Goal: Task Accomplishment & Management: Manage account settings

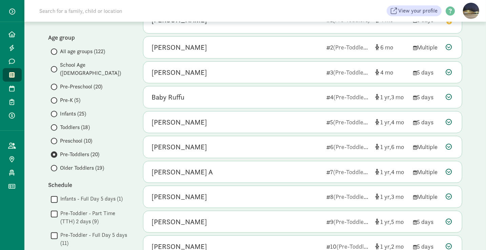
scroll to position [63, 0]
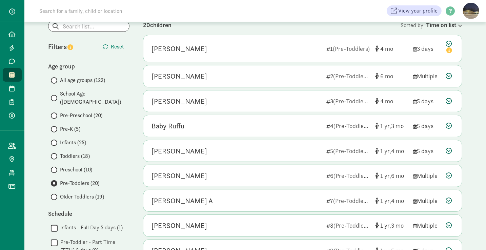
click at [56, 153] on span at bounding box center [54, 156] width 6 height 6
click at [55, 154] on input "Toddlers (18)" at bounding box center [53, 156] width 4 height 4
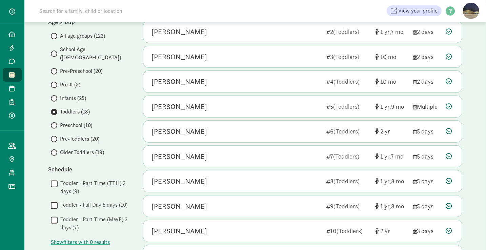
scroll to position [107, 0]
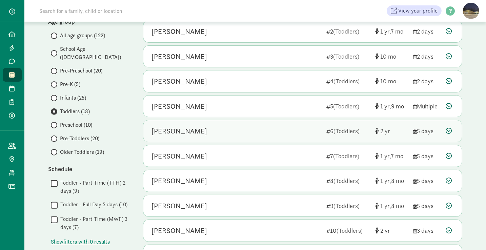
click at [251, 130] on div "[PERSON_NAME]" at bounding box center [235, 131] width 169 height 11
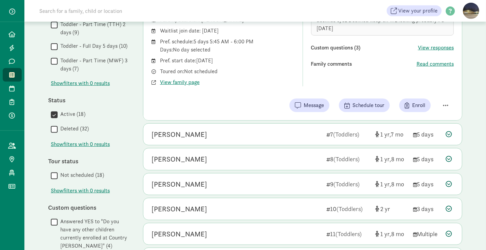
scroll to position [276, 0]
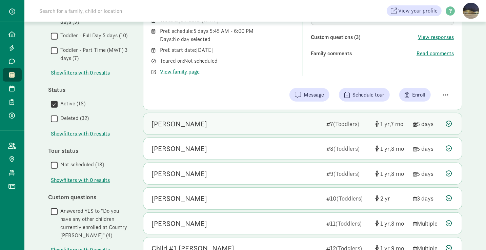
click at [244, 115] on div "Freyja Mellander 7 (Toddlers) 1 7 5 days" at bounding box center [302, 124] width 318 height 22
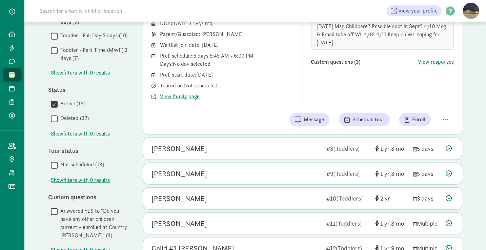
scroll to position [316, 0]
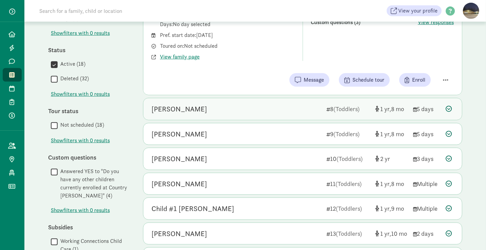
click at [241, 106] on div "Kiaan Gupta" at bounding box center [235, 109] width 169 height 11
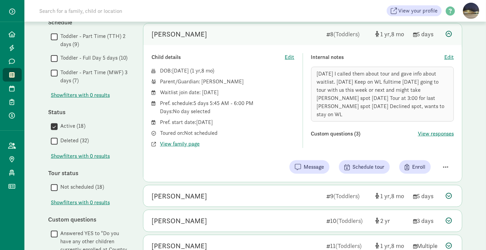
scroll to position [252, 0]
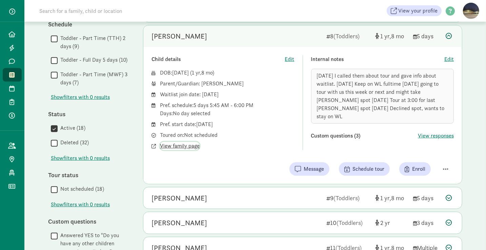
click at [183, 144] on span "View family page" at bounding box center [180, 146] width 40 height 8
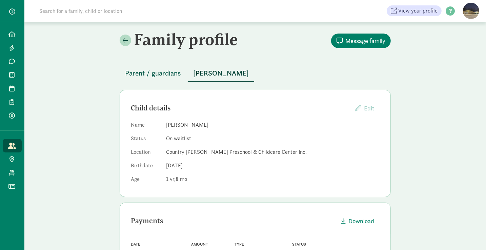
click at [144, 74] on span "Parent / guardians" at bounding box center [153, 73] width 56 height 11
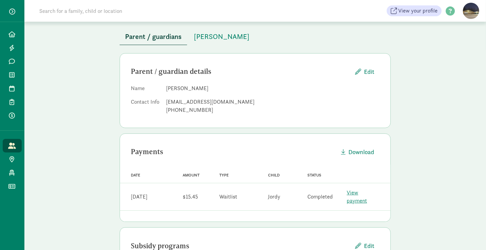
scroll to position [44, 0]
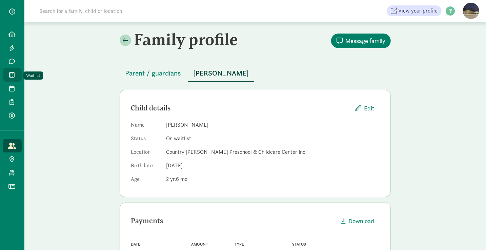
click at [15, 77] on span at bounding box center [12, 75] width 8 height 6
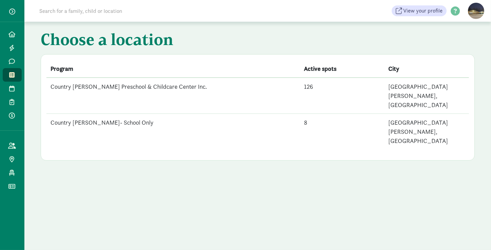
click at [86, 89] on td "Country [PERSON_NAME] Preschool & Childcare Center Inc." at bounding box center [172, 96] width 253 height 36
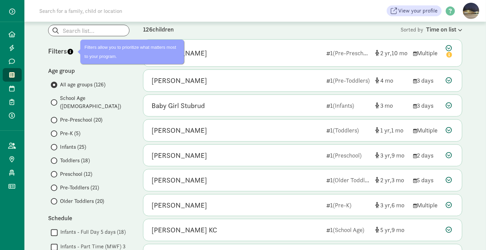
scroll to position [59, 0]
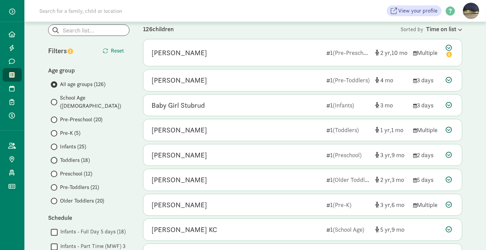
click at [54, 158] on input "Toddlers (18)" at bounding box center [53, 160] width 4 height 4
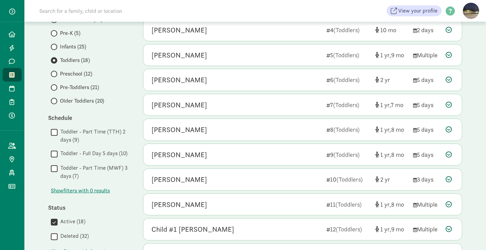
scroll to position [159, 0]
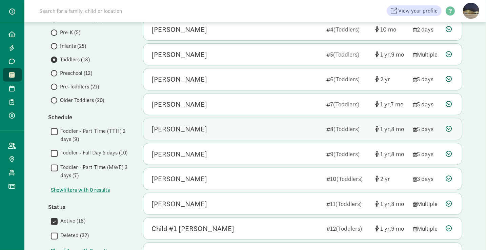
click at [239, 127] on div "Kiaan Gupta" at bounding box center [235, 129] width 169 height 11
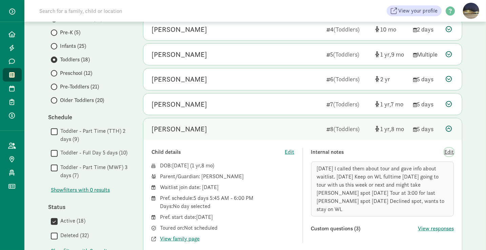
click at [451, 150] on span "Edit" at bounding box center [448, 152] width 9 height 8
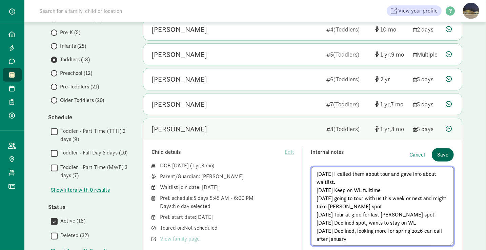
type textarea "[DATE] I called them about tour and gave info about waitlist. [DATE] Keep on WL…"
click at [444, 151] on span "Save" at bounding box center [442, 155] width 11 height 8
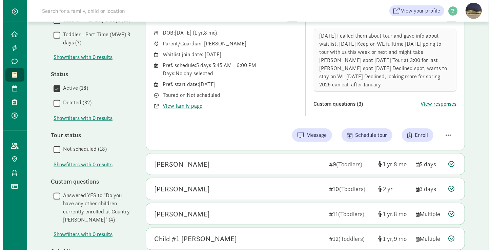
scroll to position [292, 0]
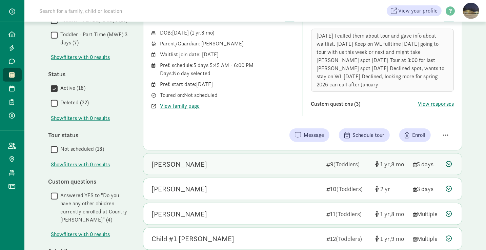
click at [214, 159] on div "Atreya Bhagi" at bounding box center [235, 164] width 169 height 11
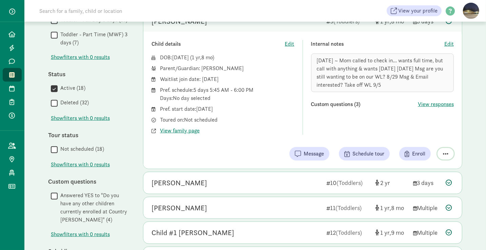
click at [443, 151] on span "button" at bounding box center [445, 154] width 5 height 6
click at [421, 135] on div "Remove from list" at bounding box center [421, 136] width 53 height 8
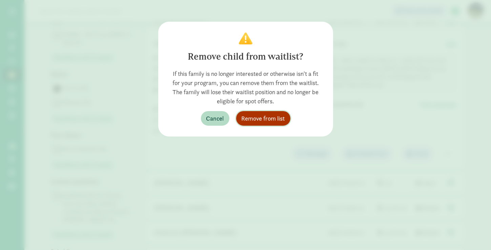
click at [258, 118] on span "Remove from list" at bounding box center [263, 118] width 43 height 9
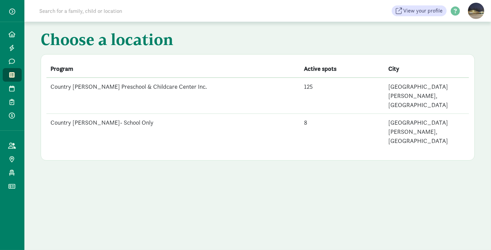
click at [69, 86] on td "Country [PERSON_NAME] Preschool & Childcare Center Inc." at bounding box center [172, 96] width 253 height 36
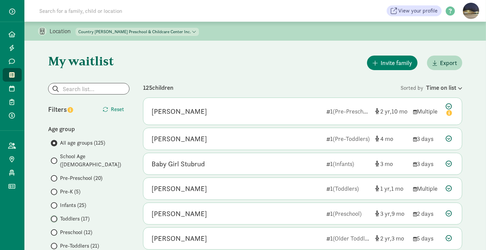
click at [53, 217] on input "Toddlers (17)" at bounding box center [53, 219] width 4 height 4
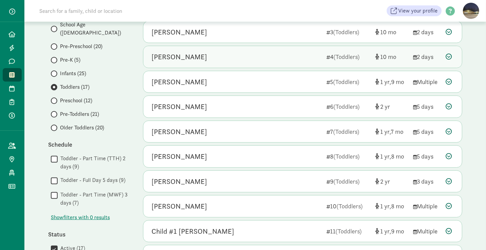
scroll to position [132, 0]
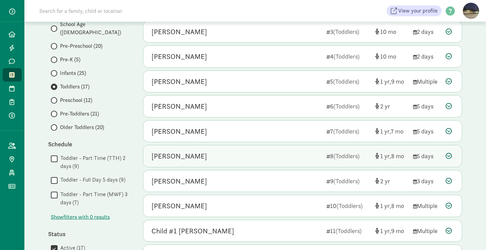
click at [231, 154] on div "Kiaan Gupta" at bounding box center [235, 156] width 169 height 11
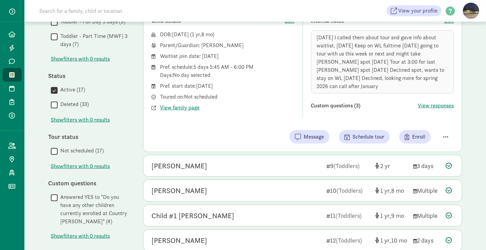
scroll to position [291, 0]
click at [231, 160] on div "Jack Marriott" at bounding box center [235, 165] width 169 height 11
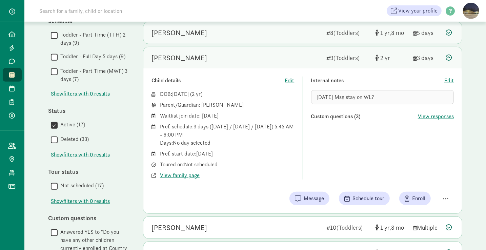
scroll to position [251, 0]
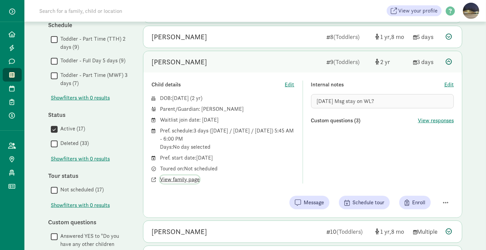
click at [185, 180] on span "View family page" at bounding box center [180, 180] width 40 height 8
click at [449, 82] on span "Edit" at bounding box center [448, 85] width 9 height 8
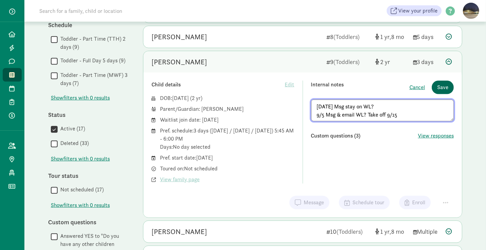
type textarea "8/29/25 Msg stay on WL? 9/5 Msg & email WL? Take off 9/15"
click at [446, 83] on span "Save" at bounding box center [442, 87] width 11 height 8
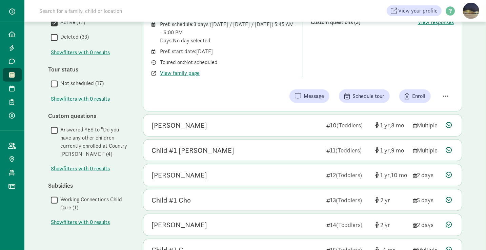
scroll to position [358, 0]
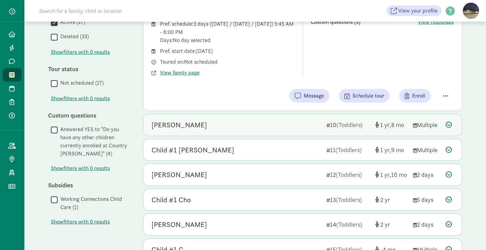
click at [211, 117] on div "Nina R 10 (Toddlers) 1 8 Multiple" at bounding box center [302, 125] width 318 height 22
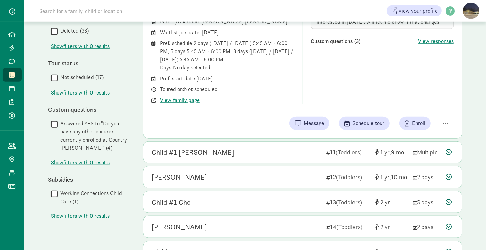
scroll to position [364, 0]
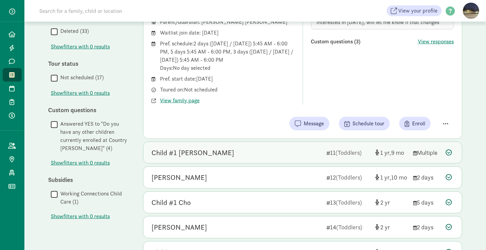
click at [219, 148] on div "Child #1 [PERSON_NAME]" at bounding box center [235, 152] width 169 height 11
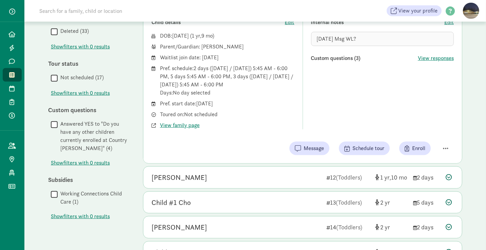
scroll to position [306, 0]
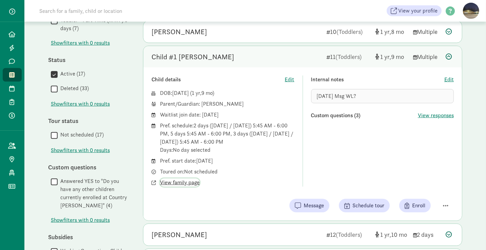
click at [178, 179] on span "View family page" at bounding box center [180, 183] width 40 height 8
click at [447, 77] on span "Edit" at bounding box center [448, 80] width 9 height 8
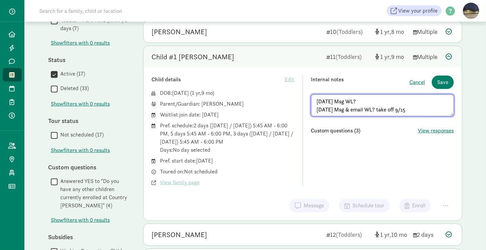
drag, startPoint x: 346, startPoint y: 106, endPoint x: 335, endPoint y: 107, distance: 11.5
click at [335, 107] on textarea "8/29/25 Msg WL? 9/5/25 Msg & email WL? take off 9/15" at bounding box center [382, 106] width 143 height 22
click at [334, 106] on textarea "8/29/25 Msg WL? 9/5/25 Email WL? take off 9/15" at bounding box center [382, 106] width 143 height 22
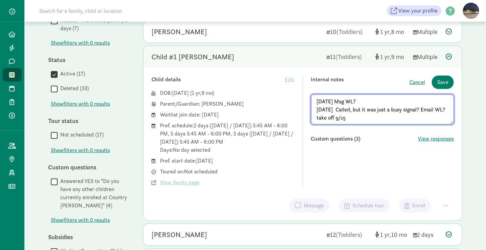
type textarea "8/29/25 Msg WL? 9/5/25 Called, but it was just a busy signal? Email WL? take of…"
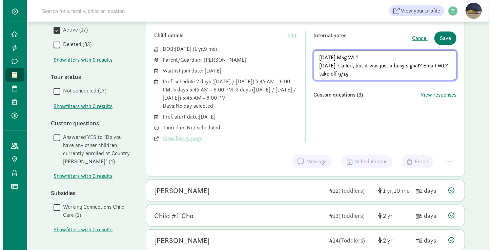
scroll to position [350, 0]
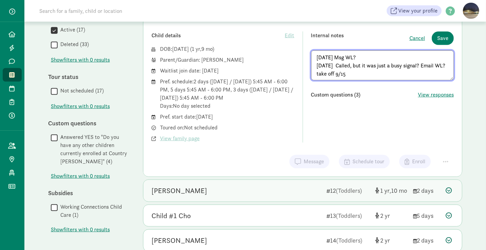
click at [214, 186] on div "Keeley Alden" at bounding box center [235, 190] width 169 height 11
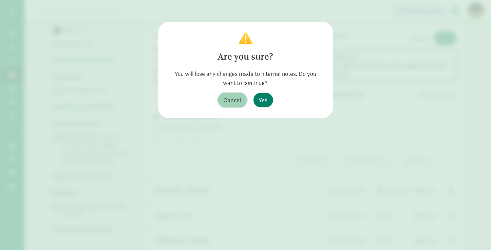
click at [233, 101] on span "Cancel" at bounding box center [233, 100] width 18 height 9
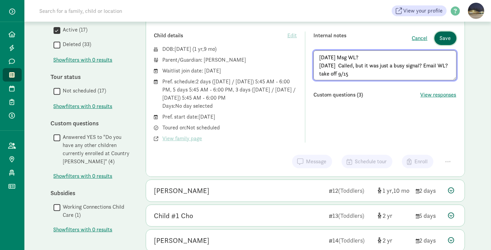
click at [451, 37] on span "Save" at bounding box center [445, 38] width 11 height 8
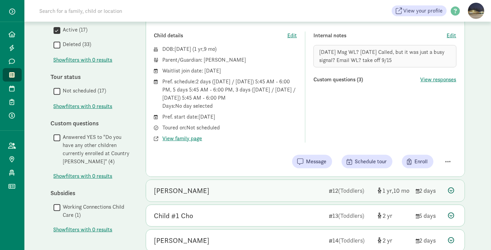
click at [192, 187] on div "Keeley Alden" at bounding box center [238, 190] width 169 height 11
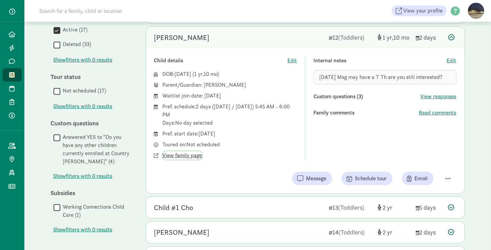
click at [193, 153] on span "View family page" at bounding box center [183, 155] width 40 height 8
click at [453, 57] on span "Edit" at bounding box center [451, 61] width 9 height 8
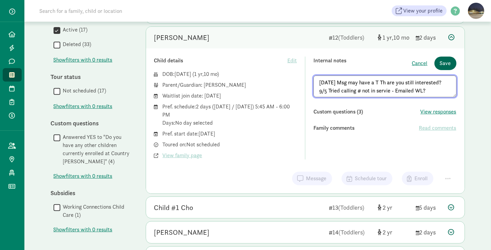
type textarea "8/29/25 Msg may have a T Th are you still interested? 9/5 Tried calling # not i…"
click at [445, 59] on span "Save" at bounding box center [445, 63] width 11 height 8
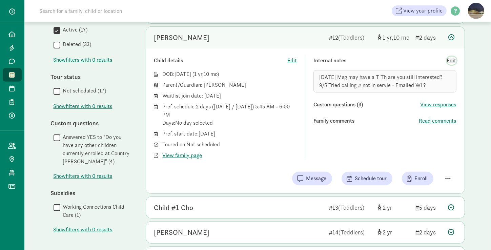
click at [450, 57] on span "Edit" at bounding box center [451, 61] width 9 height 8
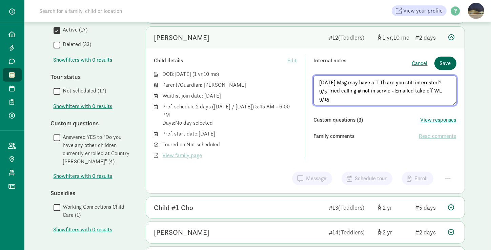
type textarea "8/29/25 Msg may have a T Th are you still interested? 9/5 Tried calling # not i…"
click at [444, 59] on span "Save" at bounding box center [445, 63] width 11 height 8
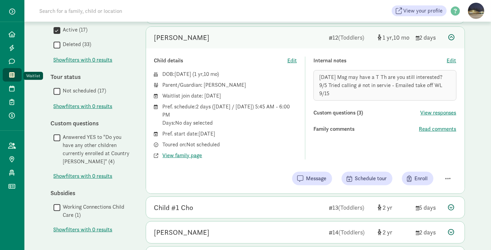
click at [9, 79] on link "Waitlist" at bounding box center [12, 75] width 19 height 14
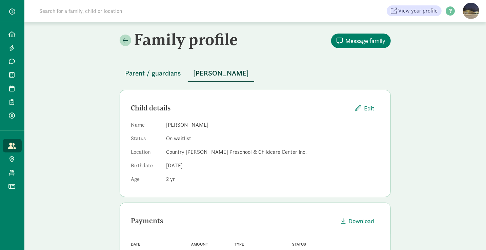
click at [150, 72] on span "Parent / guardians" at bounding box center [153, 73] width 56 height 11
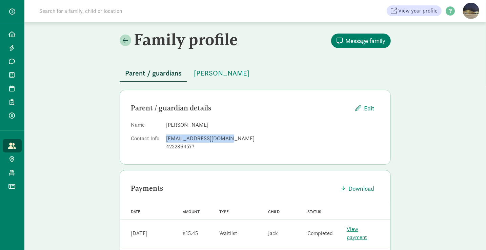
drag, startPoint x: 223, startPoint y: 139, endPoint x: 164, endPoint y: 138, distance: 59.0
click at [164, 138] on dl "Name [PERSON_NAME] Contact Info [EMAIL_ADDRESS][DOMAIN_NAME] 4252864577" at bounding box center [255, 137] width 249 height 33
copy div "[EMAIL_ADDRESS][DOMAIN_NAME]"
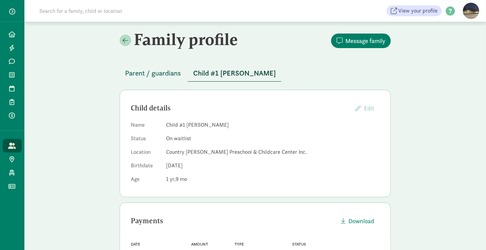
click at [144, 74] on span "Parent / guardians" at bounding box center [153, 73] width 56 height 11
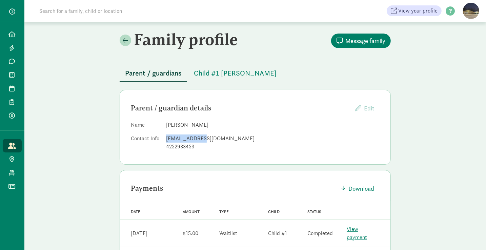
drag, startPoint x: 197, startPoint y: 139, endPoint x: 167, endPoint y: 137, distance: 30.6
click at [167, 137] on div "[EMAIL_ADDRESS][DOMAIN_NAME]" at bounding box center [272, 139] width 213 height 8
copy div "[EMAIL_ADDRESS][DOMAIN_NAME]"
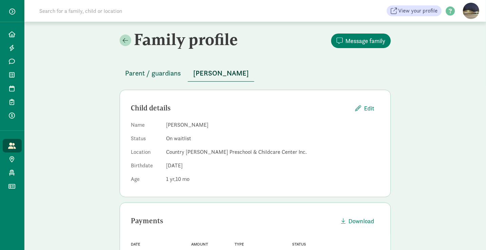
click at [159, 75] on span "Parent / guardians" at bounding box center [153, 73] width 56 height 11
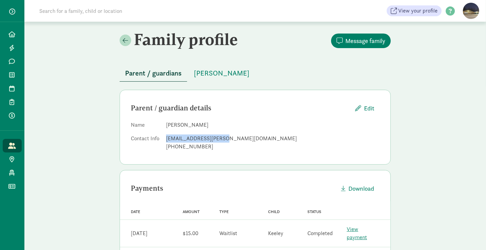
drag, startPoint x: 219, startPoint y: 139, endPoint x: 165, endPoint y: 140, distance: 53.9
click at [165, 140] on dl "Name [PERSON_NAME] Contact Info [EMAIL_ADDRESS][PERSON_NAME][DOMAIN_NAME] [PHON…" at bounding box center [255, 137] width 249 height 33
copy div "[EMAIL_ADDRESS][PERSON_NAME][DOMAIN_NAME]"
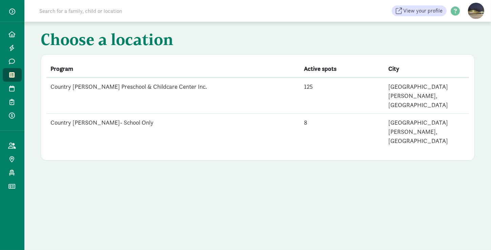
click at [144, 83] on td "Country [PERSON_NAME] Preschool & Childcare Center Inc." at bounding box center [172, 96] width 253 height 36
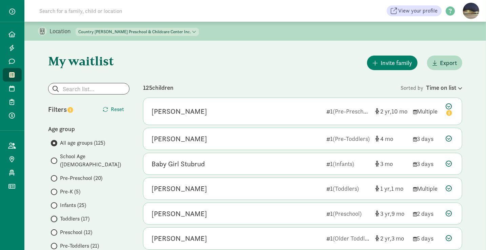
click at [55, 217] on input "Toddlers (17)" at bounding box center [53, 219] width 4 height 4
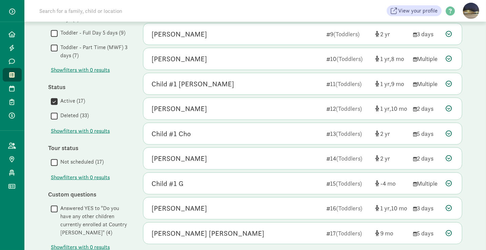
scroll to position [280, 0]
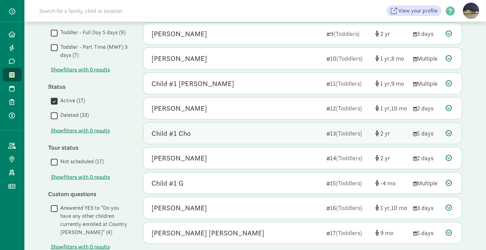
click at [214, 130] on div "Child #1 Cho" at bounding box center [235, 133] width 169 height 11
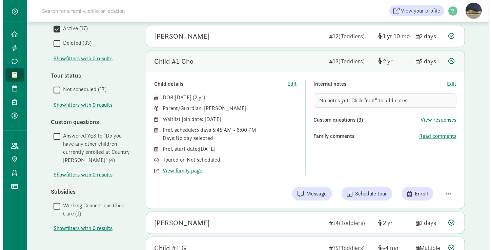
scroll to position [352, 0]
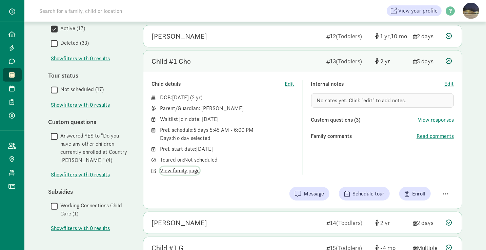
click at [182, 167] on span "View family page" at bounding box center [180, 171] width 40 height 8
click at [448, 82] on span "Edit" at bounding box center [448, 84] width 9 height 8
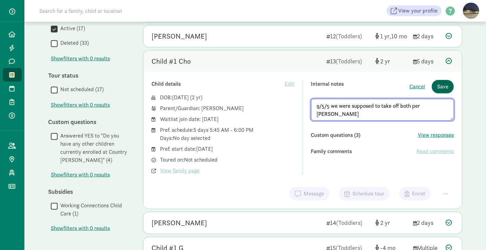
type textarea "9/5/5 we were supposed to take off both per Yunhee"
click at [448, 83] on span "Save" at bounding box center [442, 87] width 11 height 8
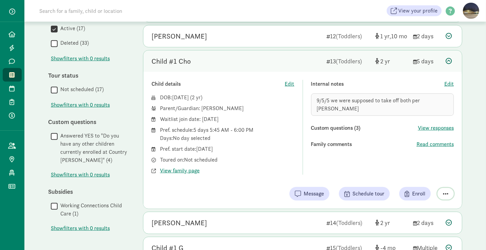
click at [445, 191] on span "button" at bounding box center [445, 194] width 5 height 6
click at [427, 173] on div "Remove from list" at bounding box center [421, 176] width 53 height 8
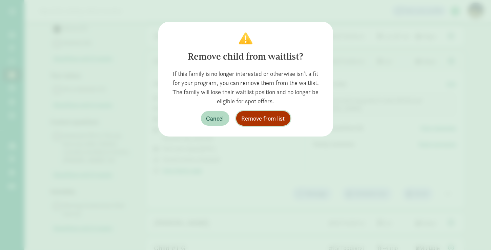
click at [268, 120] on span "Remove from list" at bounding box center [263, 118] width 43 height 9
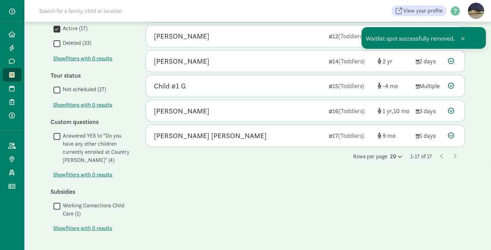
scroll to position [347, 0]
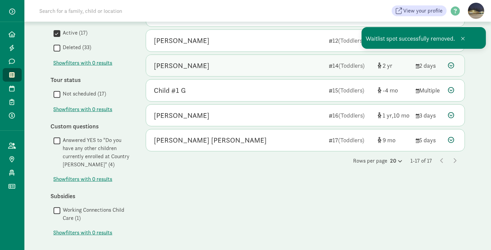
click at [193, 64] on div "Pranav Prabhakar" at bounding box center [182, 65] width 56 height 11
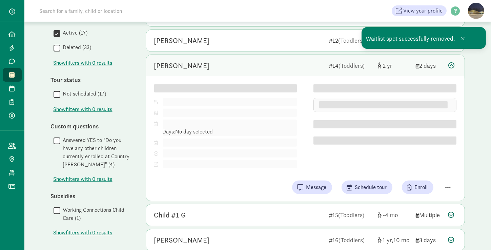
scroll to position [352, 0]
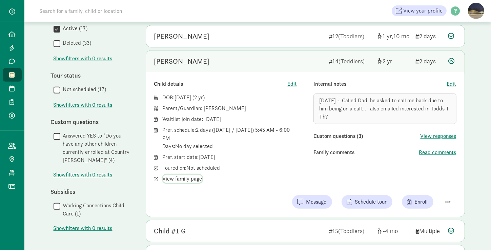
click at [187, 177] on span "View family page" at bounding box center [183, 179] width 40 height 8
click at [451, 82] on span "Edit" at bounding box center [451, 84] width 9 height 8
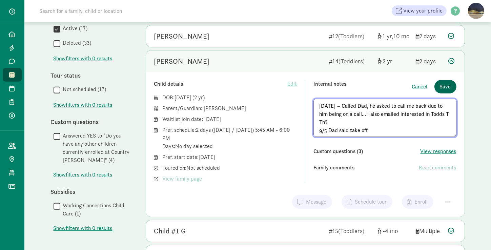
type textarea "8/29/25 ~ Called Dad, he asked to call me back due to him being on a call... I …"
click at [453, 84] on button "Save" at bounding box center [445, 87] width 22 height 14
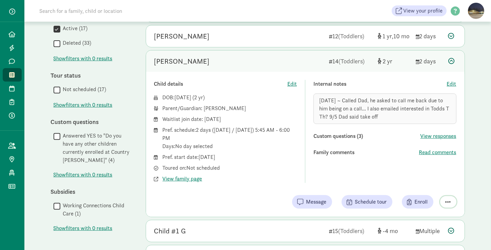
click at [449, 199] on span "button" at bounding box center [448, 202] width 5 height 6
click at [434, 181] on div "Remove from list" at bounding box center [424, 185] width 53 height 8
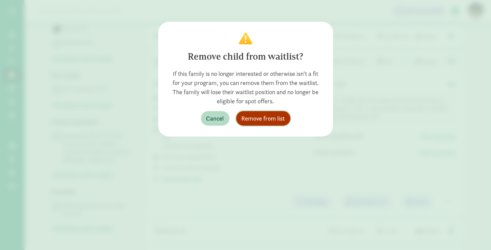
click at [260, 120] on span "Remove from list" at bounding box center [263, 118] width 43 height 9
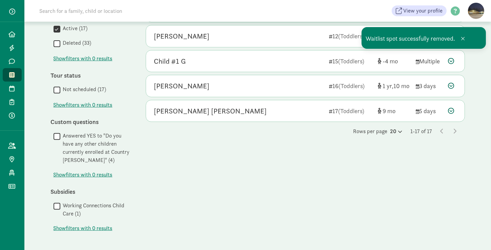
scroll to position [347, 0]
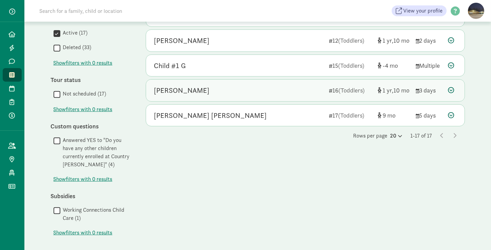
click at [211, 85] on div "Nihansh Malasani" at bounding box center [238, 90] width 169 height 11
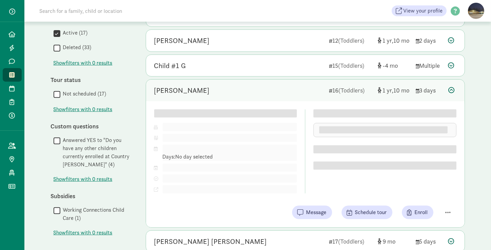
scroll to position [352, 0]
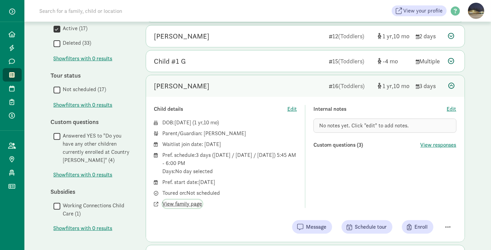
click at [182, 202] on span "View family page" at bounding box center [183, 204] width 40 height 8
click at [452, 106] on span "Edit" at bounding box center [451, 109] width 9 height 8
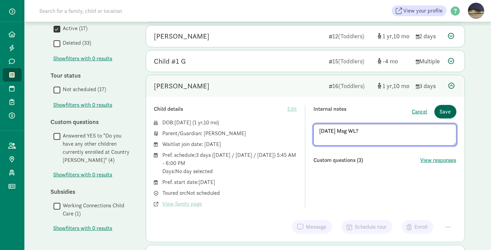
type textarea "9/5/25 Msg WL?"
click at [442, 109] on span "Save" at bounding box center [445, 112] width 11 height 8
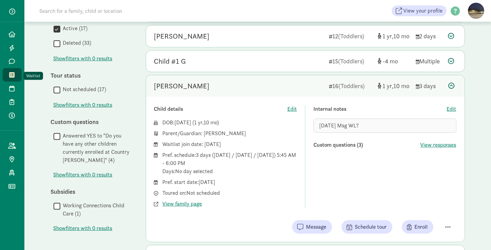
click at [10, 74] on icon at bounding box center [11, 75] width 5 height 6
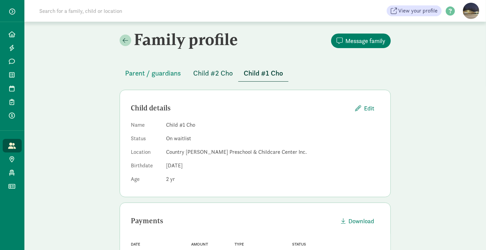
click at [220, 77] on span "Child #2 Cho" at bounding box center [213, 73] width 40 height 11
click at [165, 74] on span "Parent / guardians" at bounding box center [153, 73] width 56 height 11
click at [163, 71] on span "Parent / guardians" at bounding box center [153, 73] width 56 height 11
click at [147, 73] on span "Parent / guardians" at bounding box center [153, 73] width 56 height 11
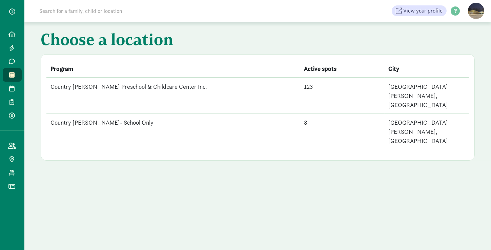
click at [162, 84] on td "Country [PERSON_NAME] Preschool & Childcare Center Inc." at bounding box center [172, 96] width 253 height 36
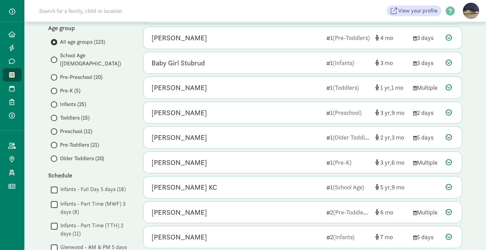
scroll to position [101, 0]
click at [54, 116] on input "Toddlers (15)" at bounding box center [53, 118] width 4 height 4
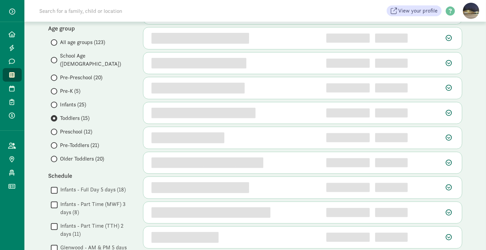
scroll to position [0, 0]
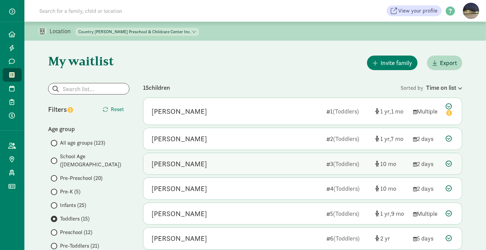
click at [213, 162] on div "Mack Peterson" at bounding box center [235, 164] width 169 height 11
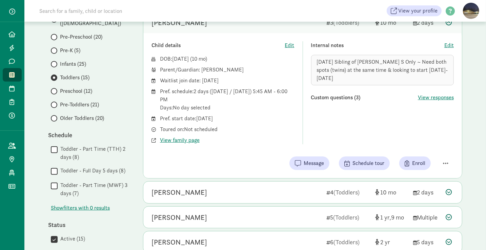
scroll to position [142, 0]
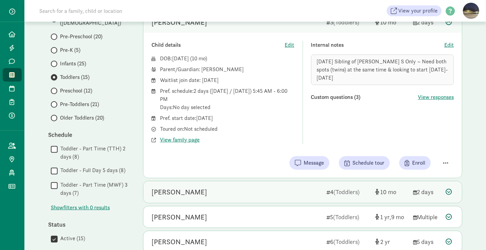
click at [204, 189] on div "Remy Peterson" at bounding box center [235, 192] width 169 height 11
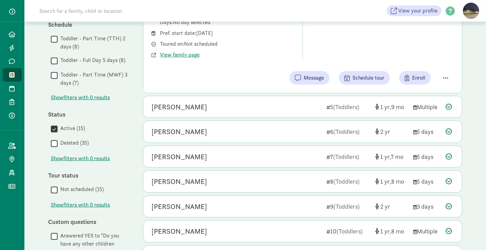
scroll to position [252, 0]
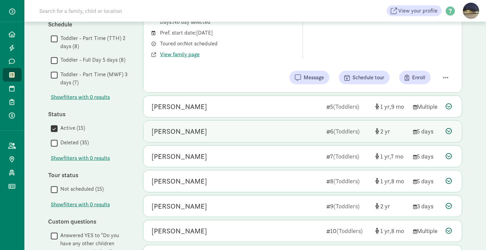
click at [193, 133] on div "Layla Patterson" at bounding box center [179, 131] width 56 height 11
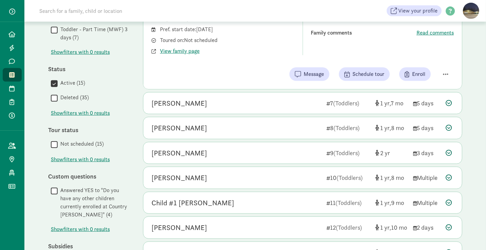
scroll to position [297, 0]
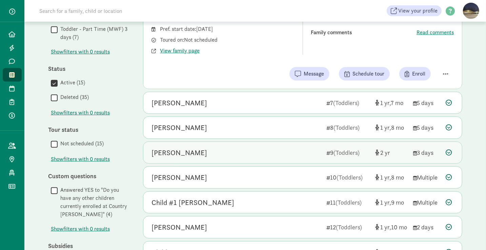
click at [191, 148] on div "Jack Marriott" at bounding box center [235, 152] width 169 height 11
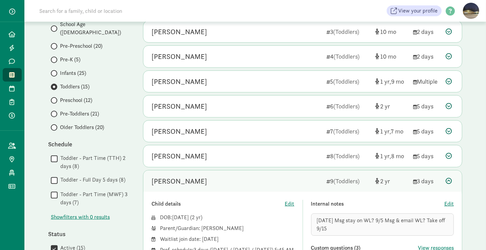
scroll to position [132, 0]
click at [54, 111] on input "Pre-Toddlers (21)" at bounding box center [53, 113] width 4 height 4
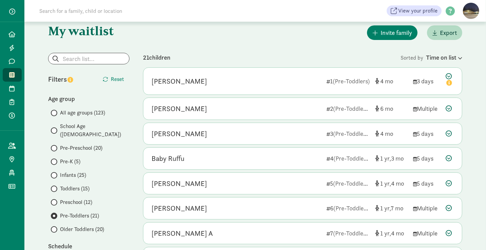
scroll to position [44, 0]
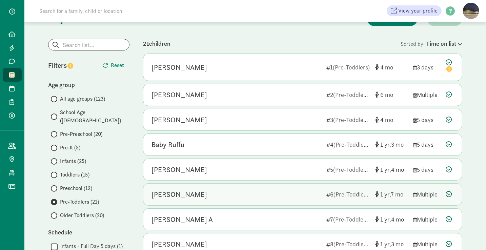
click at [205, 191] on div "Kira Garrett" at bounding box center [235, 194] width 169 height 11
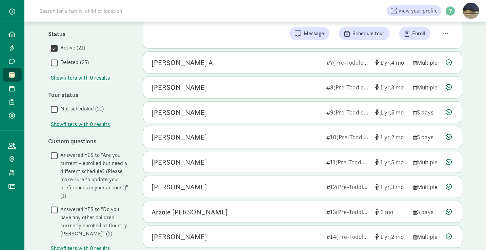
scroll to position [355, 0]
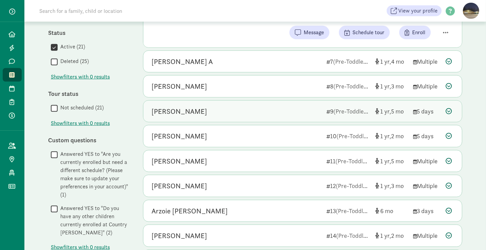
click at [212, 110] on div "Marlie Mellander" at bounding box center [235, 111] width 169 height 11
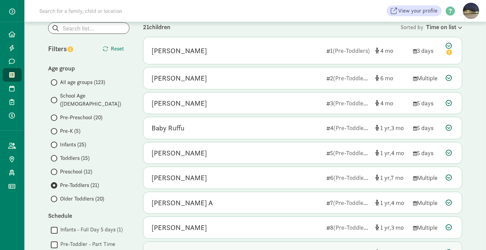
scroll to position [61, 0]
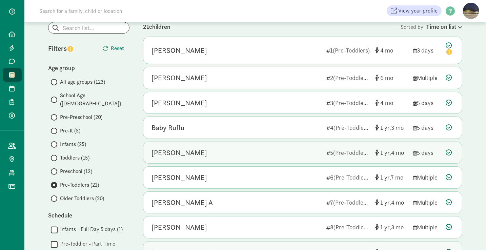
click at [194, 147] on div "Blake Milius" at bounding box center [235, 152] width 169 height 11
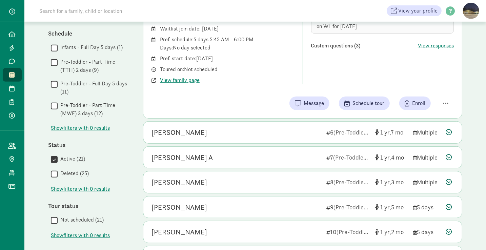
scroll to position [244, 0]
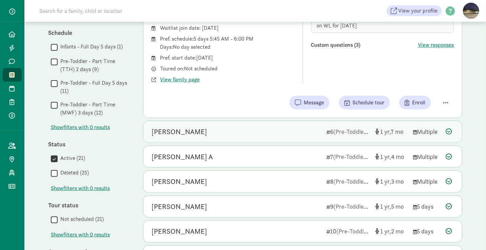
click at [194, 132] on div "Kira Garrett" at bounding box center [235, 131] width 169 height 11
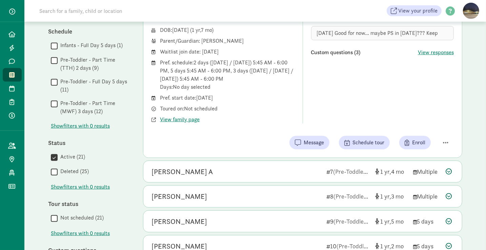
scroll to position [246, 0]
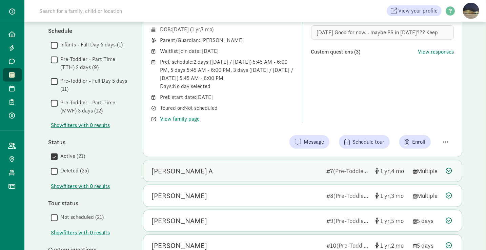
click at [240, 166] on div "Parker A" at bounding box center [235, 171] width 169 height 11
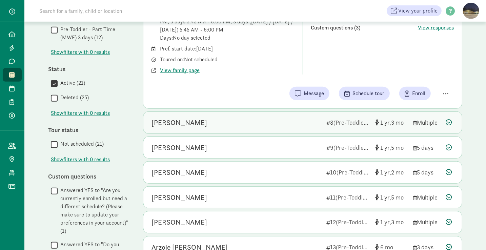
scroll to position [319, 0]
click at [235, 128] on div "Landon Modica 8 (Pre-Toddlers) 1 3 Multiple" at bounding box center [302, 122] width 318 height 22
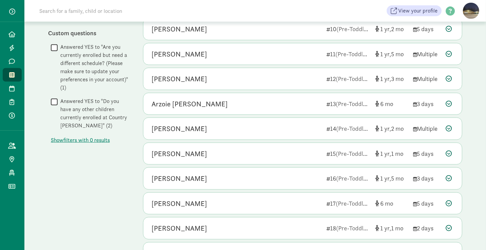
scroll to position [473, 0]
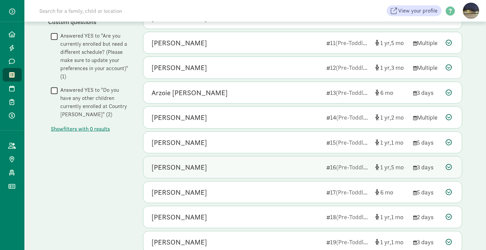
click at [213, 164] on div "[PERSON_NAME]" at bounding box center [235, 167] width 169 height 11
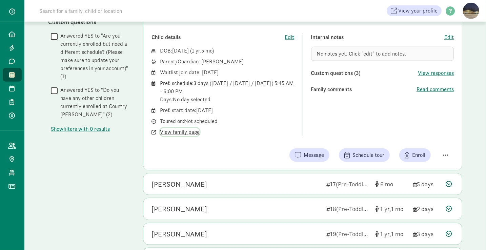
click at [181, 128] on span "View family page" at bounding box center [180, 132] width 40 height 8
click at [192, 129] on span "View family page" at bounding box center [180, 132] width 40 height 8
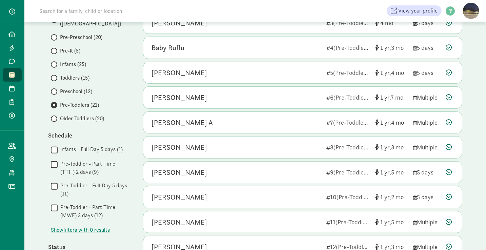
scroll to position [108, 0]
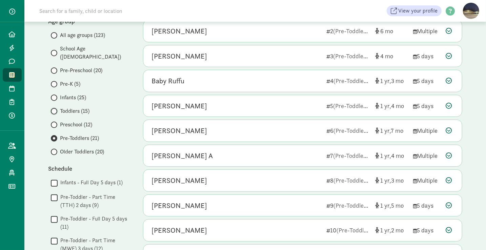
click at [54, 109] on input "Toddlers (15)" at bounding box center [53, 111] width 4 height 4
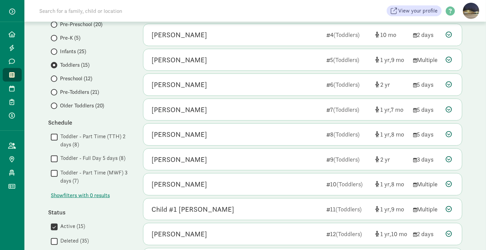
scroll to position [154, 0]
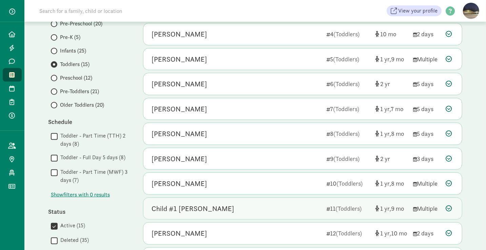
click at [185, 209] on div "Child #1 Cole" at bounding box center [192, 208] width 83 height 11
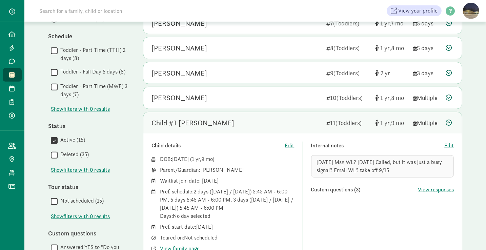
scroll to position [241, 0]
click at [447, 141] on span "Edit" at bounding box center [448, 145] width 9 height 8
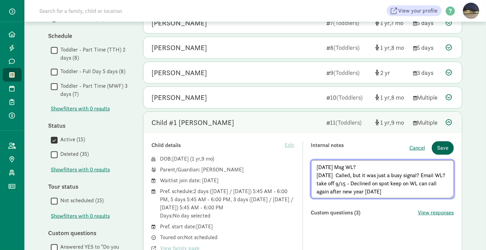
type textarea "8/29/25 Msg WL? 9/5/25 Called, but it was just a busy signal? Email WL? take of…"
click at [445, 146] on span "Save" at bounding box center [442, 148] width 11 height 8
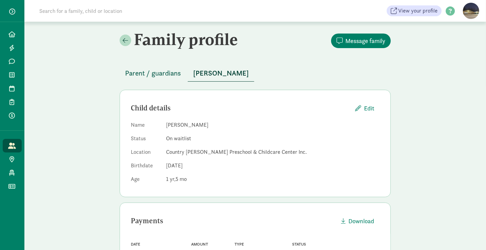
click at [164, 72] on span "Parent / guardians" at bounding box center [153, 73] width 56 height 11
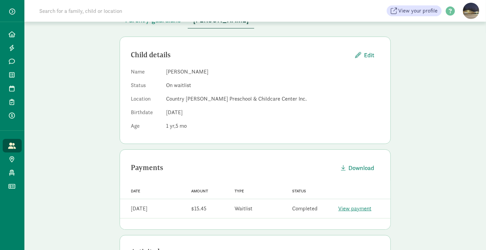
scroll to position [39, 0]
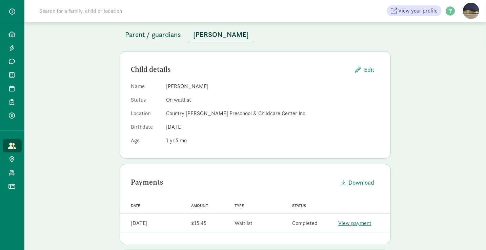
click at [161, 35] on span "Parent / guardians" at bounding box center [153, 34] width 56 height 11
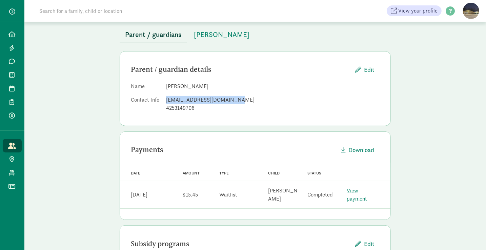
drag, startPoint x: 236, startPoint y: 101, endPoint x: 165, endPoint y: 99, distance: 70.8
click at [165, 99] on dl "Name [PERSON_NAME] Contact Info [EMAIL_ADDRESS][DOMAIN_NAME] 4253149706" at bounding box center [255, 98] width 249 height 33
copy div "[EMAIL_ADDRESS][DOMAIN_NAME]"
